Goal: Check status: Check status

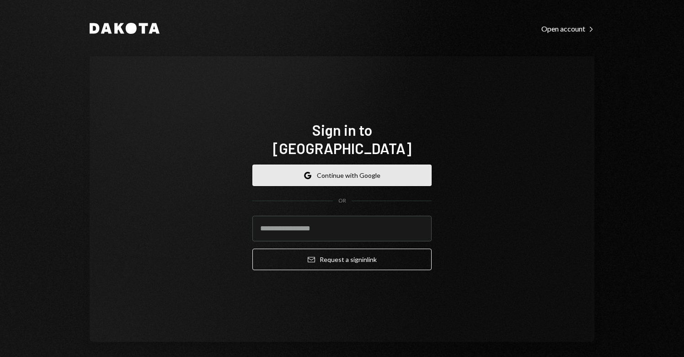
click at [358, 165] on button "Google Continue with Google" at bounding box center [341, 175] width 179 height 21
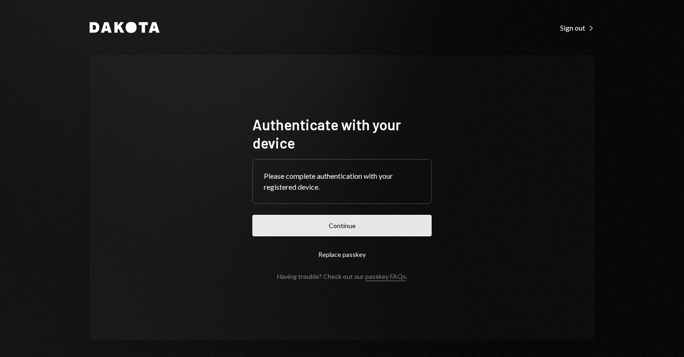
click at [332, 230] on button "Continue" at bounding box center [341, 225] width 179 height 21
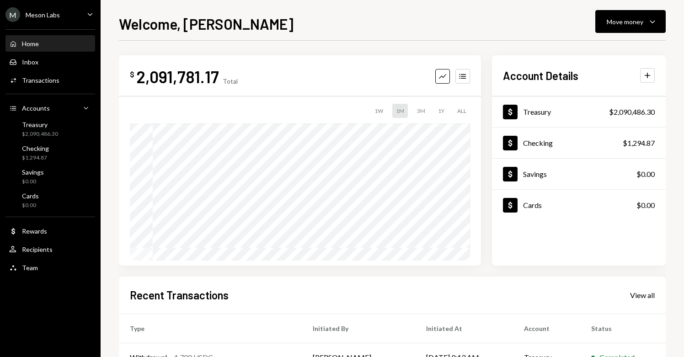
click at [54, 43] on div "Home Home" at bounding box center [50, 44] width 82 height 8
click at [71, 16] on div "M Meson Labs Caret Down" at bounding box center [50, 14] width 101 height 15
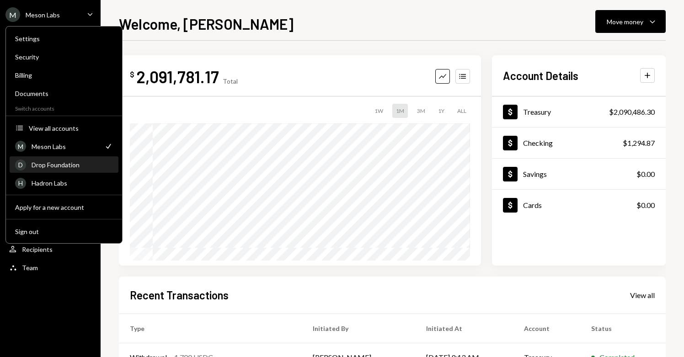
click at [58, 166] on div "Drop Foundation" at bounding box center [72, 165] width 81 height 8
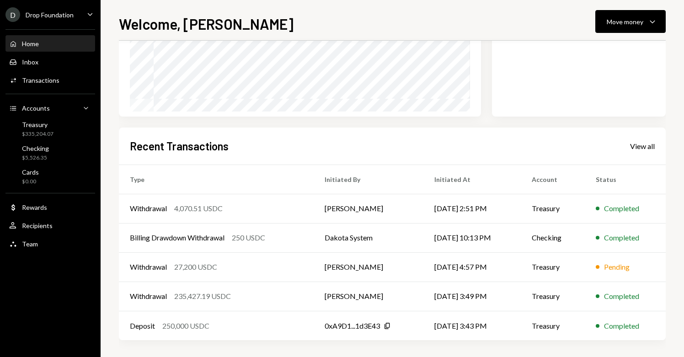
scroll to position [150, 0]
click at [351, 267] on td "[PERSON_NAME]" at bounding box center [368, 265] width 109 height 29
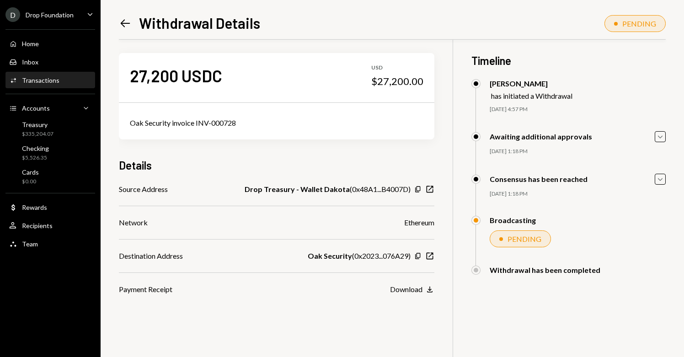
scroll to position [4, 0]
click at [524, 241] on div "PENDING" at bounding box center [525, 239] width 34 height 9
click at [659, 180] on icon "button" at bounding box center [660, 180] width 5 height 3
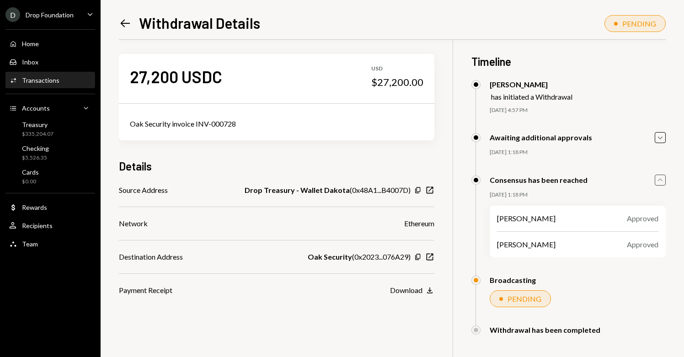
click at [659, 180] on icon "Caret Up" at bounding box center [660, 180] width 10 height 10
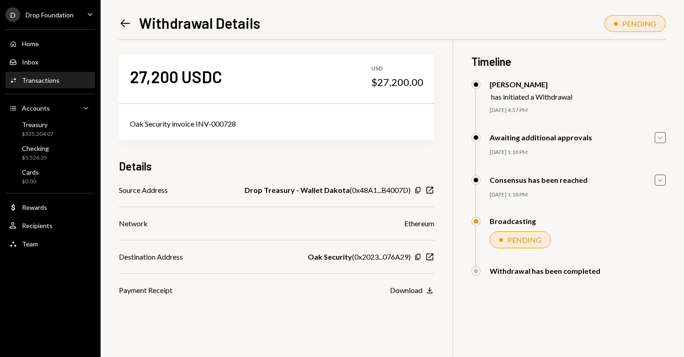
click at [658, 137] on icon "button" at bounding box center [660, 138] width 5 height 3
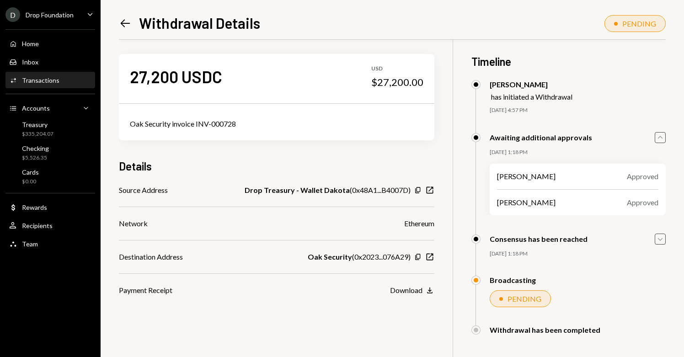
click at [658, 137] on icon "Caret Up" at bounding box center [660, 138] width 10 height 10
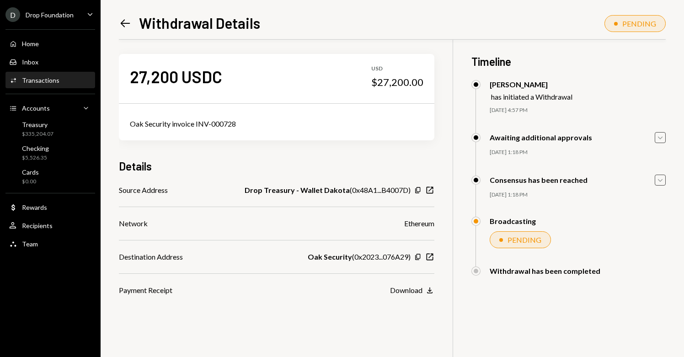
click at [339, 304] on div "27,200 USDC USD $27,200.00 Oak Security invoice INV-000728 Details Source Addre…" at bounding box center [392, 214] width 547 height 357
click at [664, 177] on icon "Caret Down" at bounding box center [660, 180] width 10 height 10
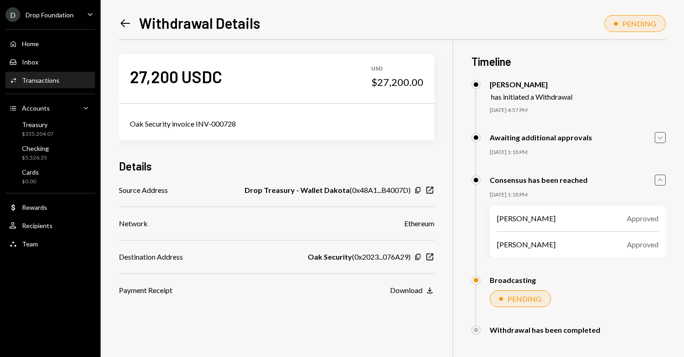
click at [658, 133] on icon "Caret Down" at bounding box center [660, 138] width 10 height 10
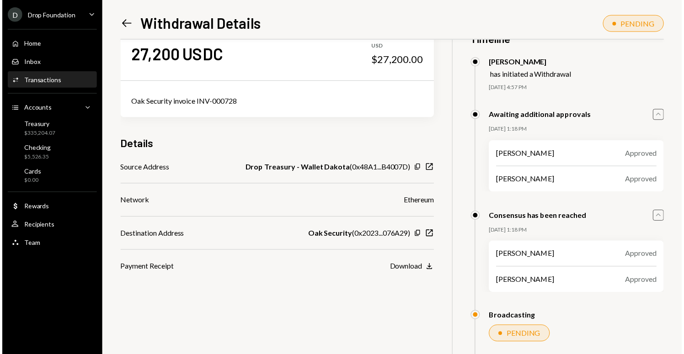
scroll to position [0, 0]
